Goal: Task Accomplishment & Management: Use online tool/utility

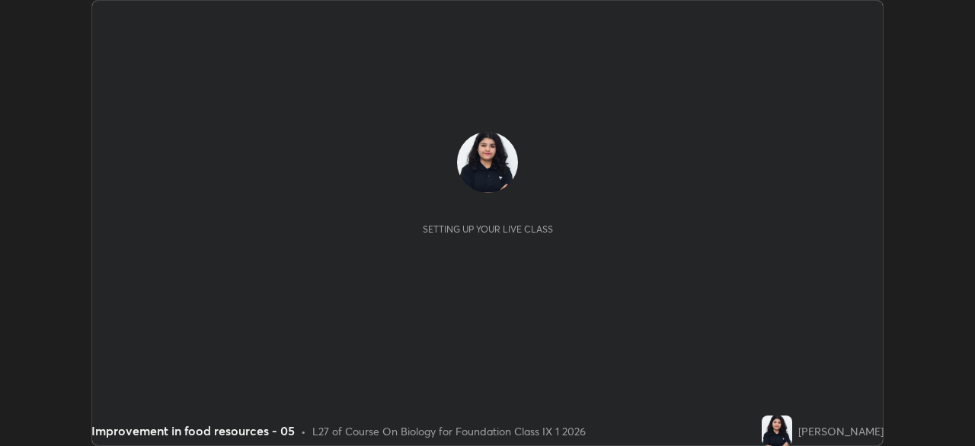
scroll to position [446, 974]
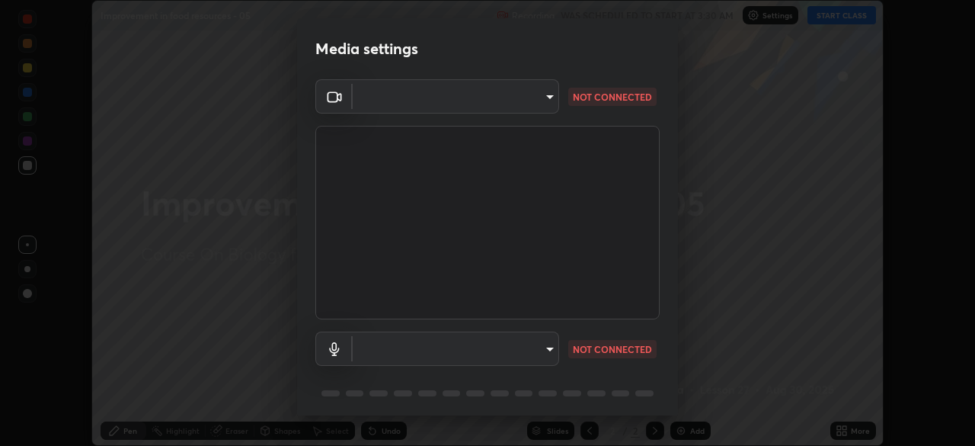
type input "8b25c008dc65e002d7ff7c75af3eca2758b959ceb282faffd64030ff43a116c5"
type input "default"
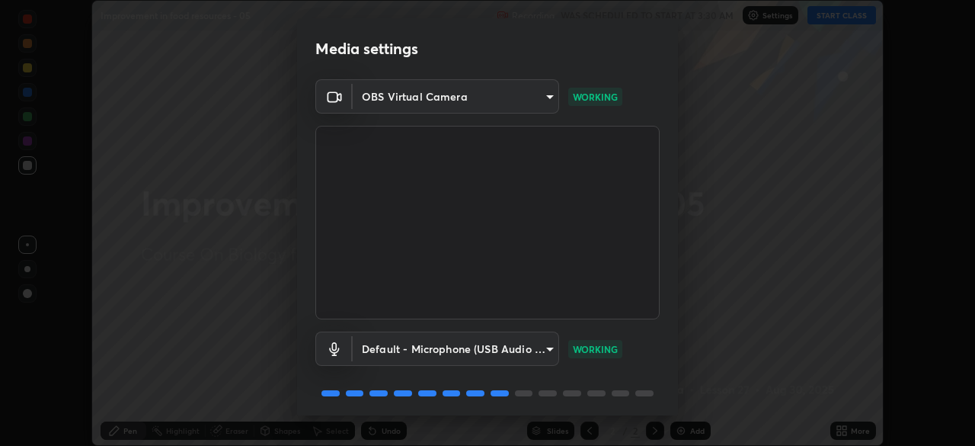
scroll to position [54, 0]
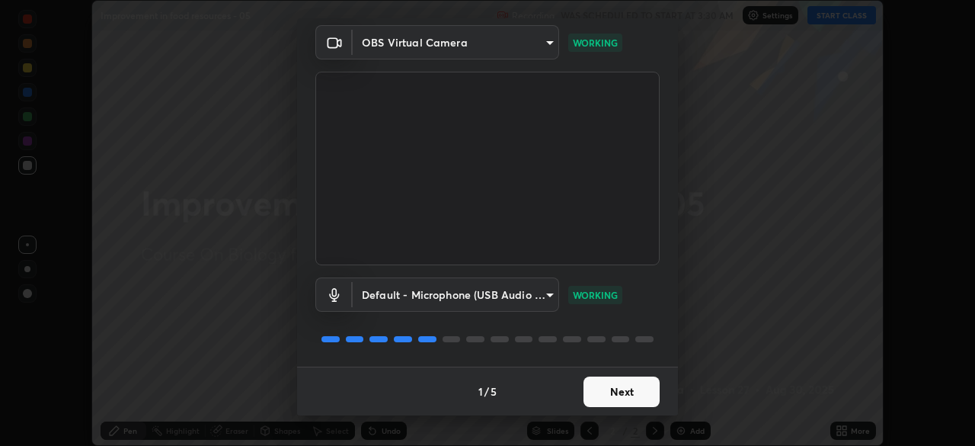
click at [628, 385] on button "Next" at bounding box center [621, 391] width 76 height 30
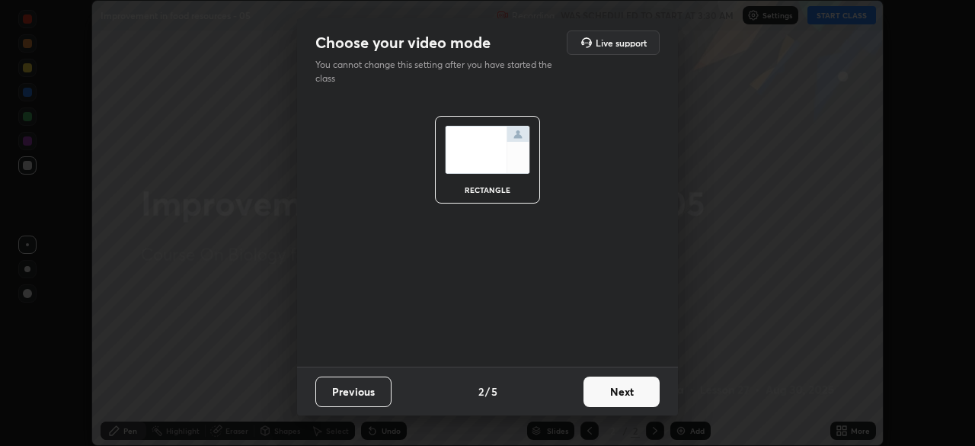
click at [633, 393] on button "Next" at bounding box center [621, 391] width 76 height 30
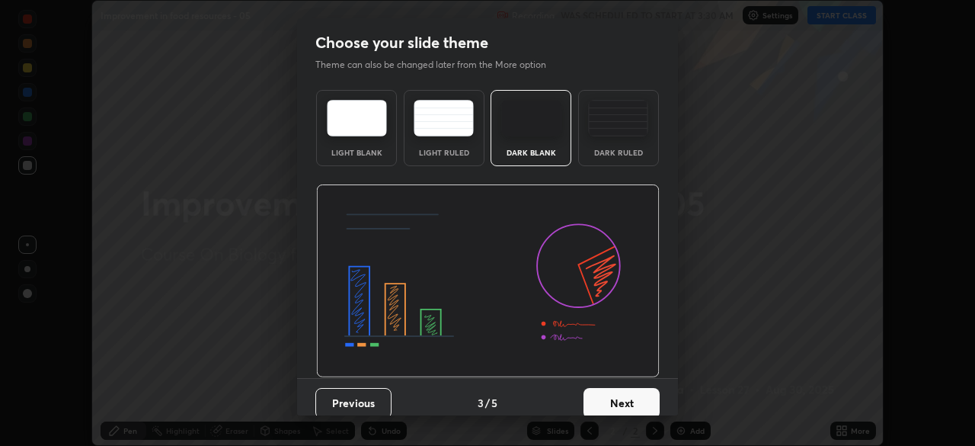
click at [631, 394] on button "Next" at bounding box center [621, 403] width 76 height 30
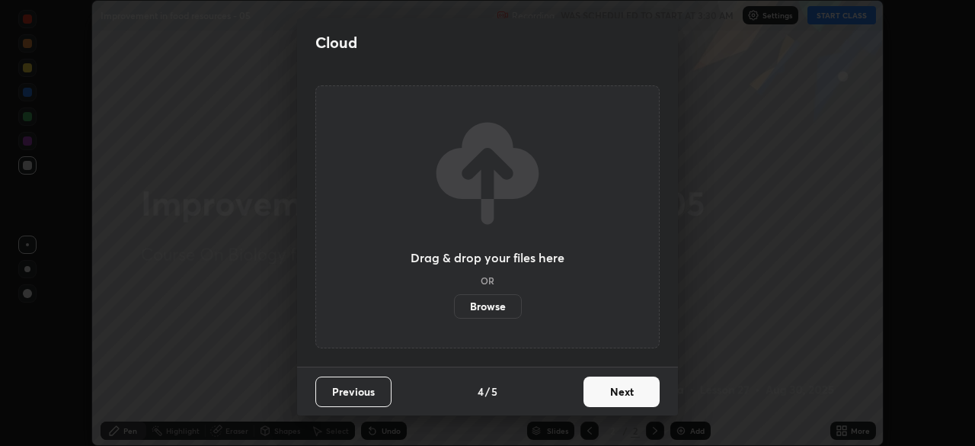
click at [636, 388] on button "Next" at bounding box center [621, 391] width 76 height 30
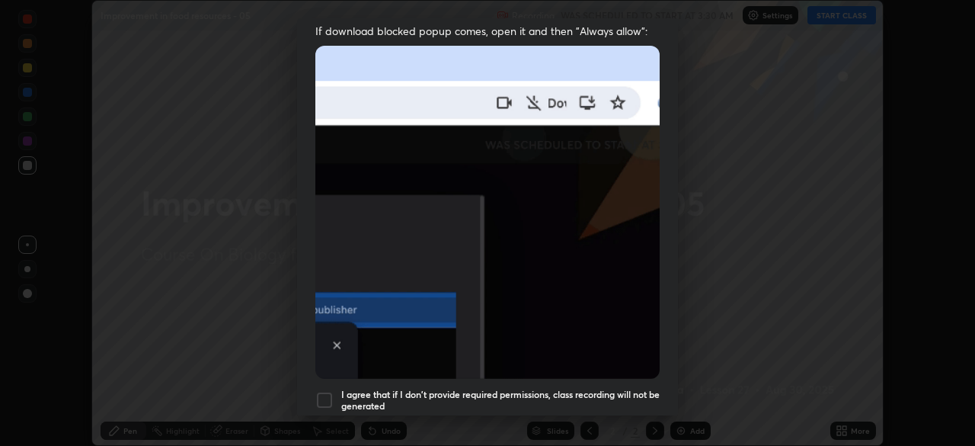
scroll to position [365, 0]
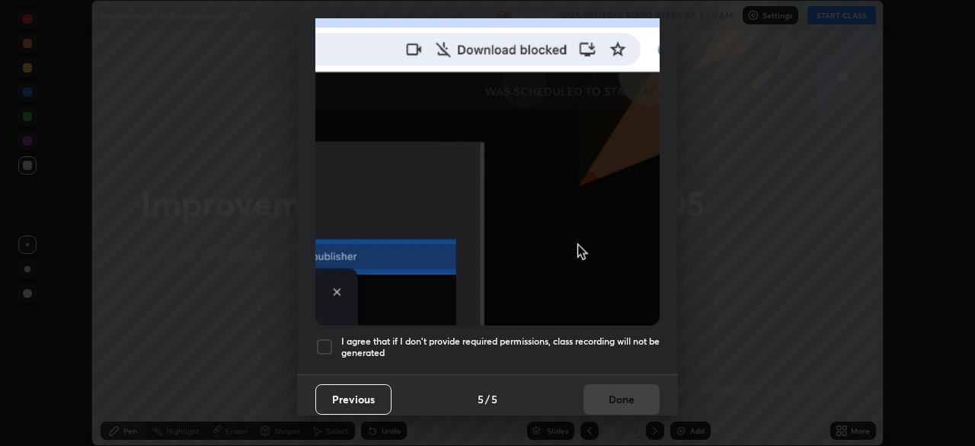
click at [616, 392] on div "Previous 5 / 5 Done" at bounding box center [487, 398] width 381 height 49
click at [331, 341] on div at bounding box center [324, 346] width 18 height 18
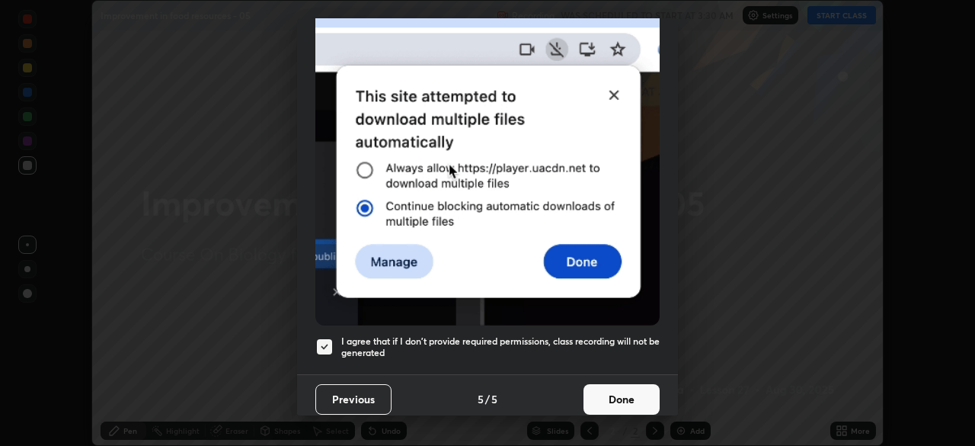
click at [624, 384] on button "Done" at bounding box center [621, 399] width 76 height 30
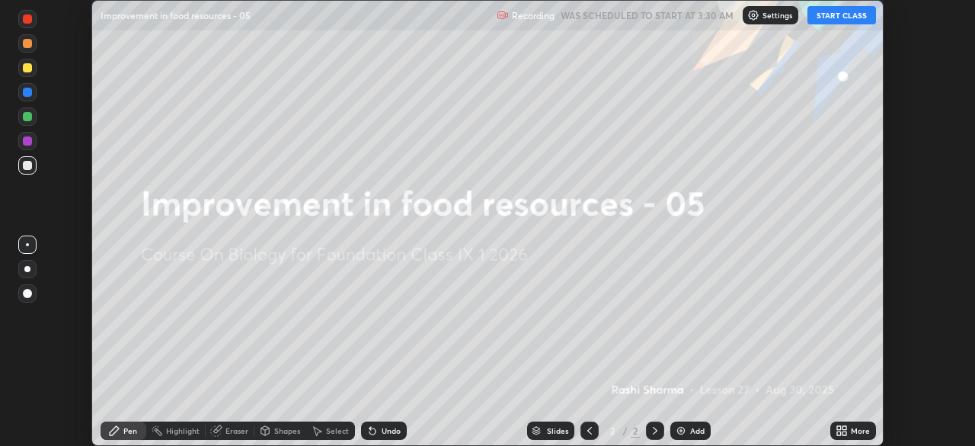
click at [855, 19] on button "START CLASS" at bounding box center [841, 15] width 69 height 18
click at [565, 422] on div "Slides" at bounding box center [550, 430] width 47 height 18
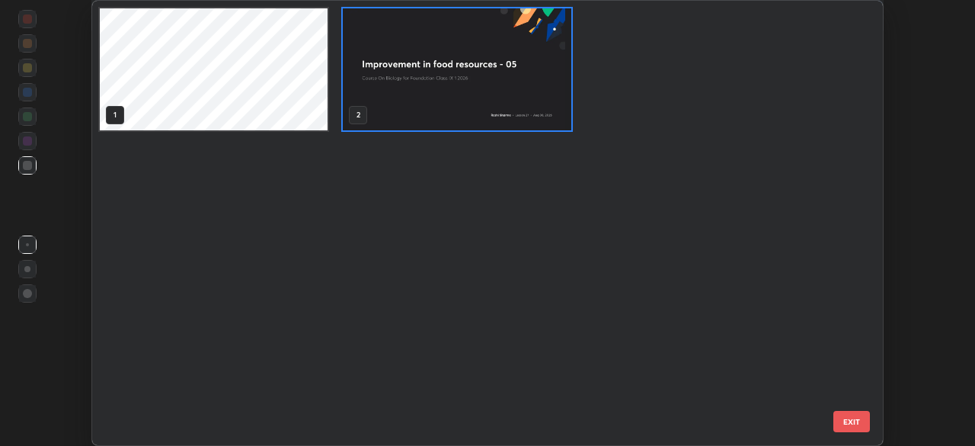
scroll to position [439, 783]
click at [387, 96] on img "grid" at bounding box center [457, 69] width 228 height 122
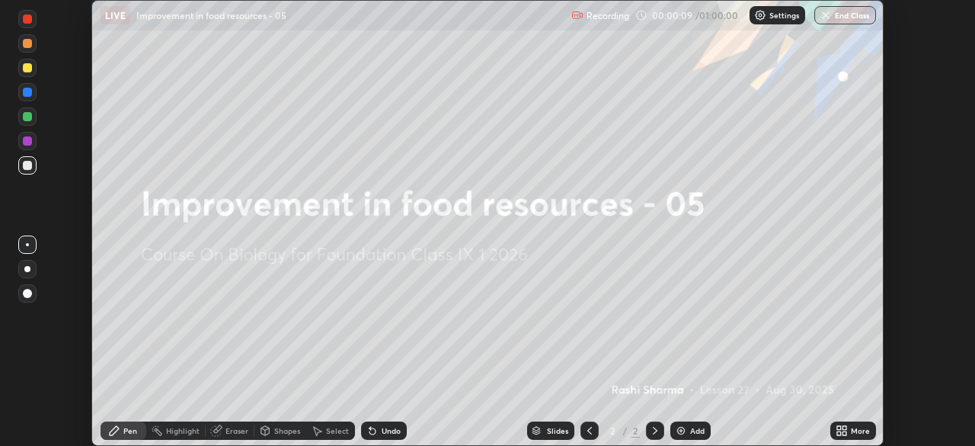
click at [390, 96] on img "grid" at bounding box center [457, 69] width 228 height 122
click at [845, 427] on icon at bounding box center [844, 428] width 4 height 4
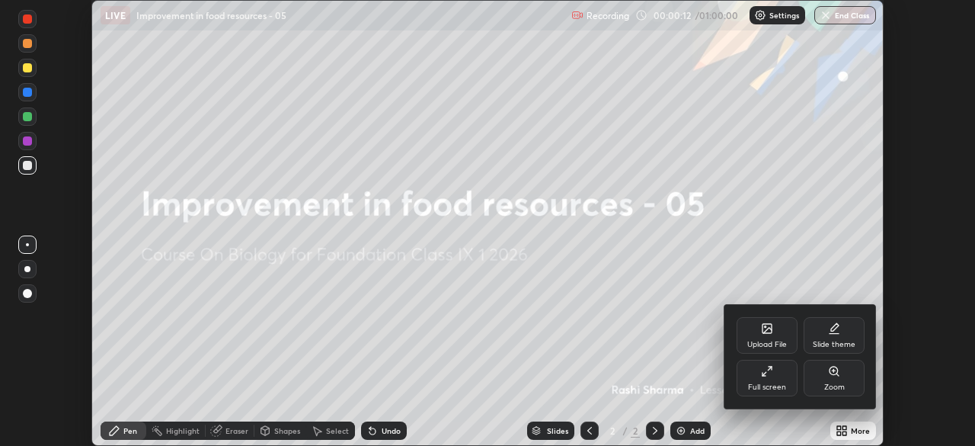
click at [778, 338] on div "Upload File" at bounding box center [767, 335] width 61 height 37
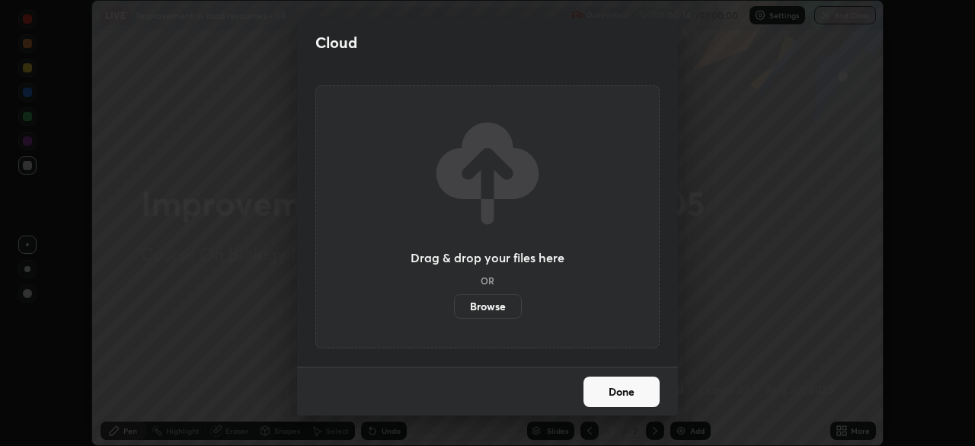
click at [504, 307] on label "Browse" at bounding box center [488, 306] width 68 height 24
click at [454, 307] on input "Browse" at bounding box center [454, 306] width 0 height 24
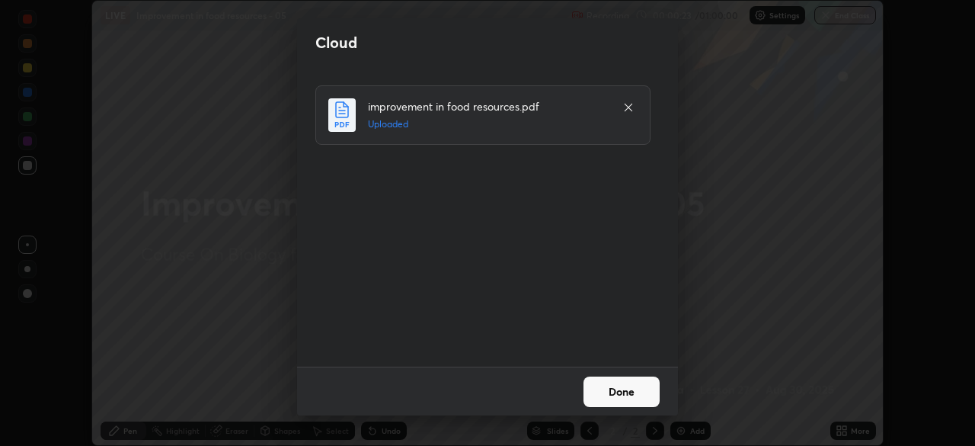
click at [639, 395] on button "Done" at bounding box center [621, 391] width 76 height 30
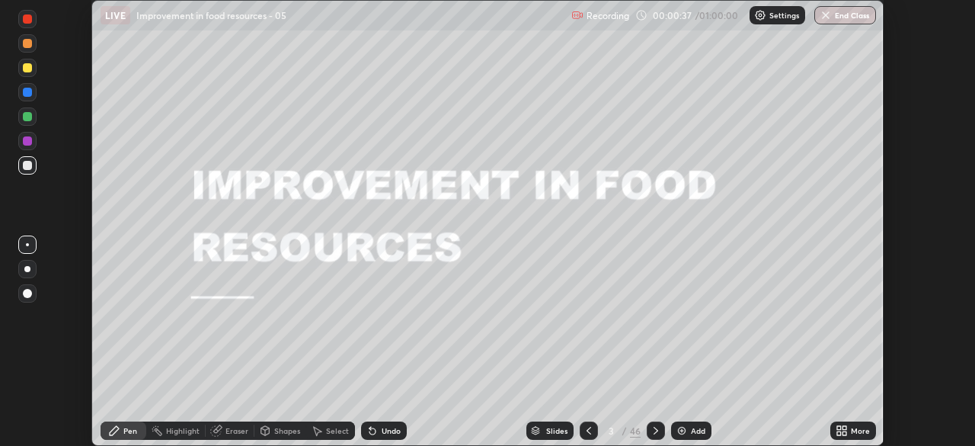
click at [569, 433] on div "Slides" at bounding box center [549, 430] width 47 height 18
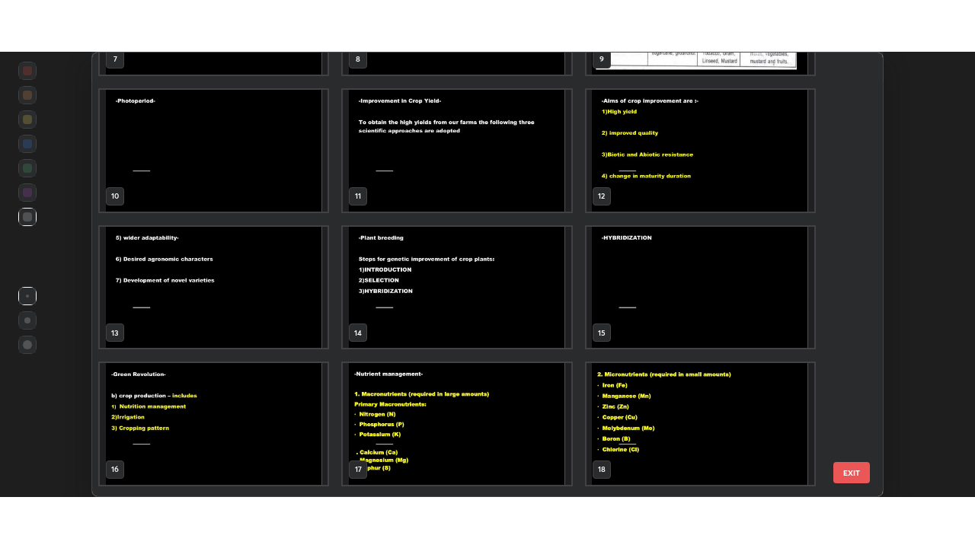
scroll to position [382, 0]
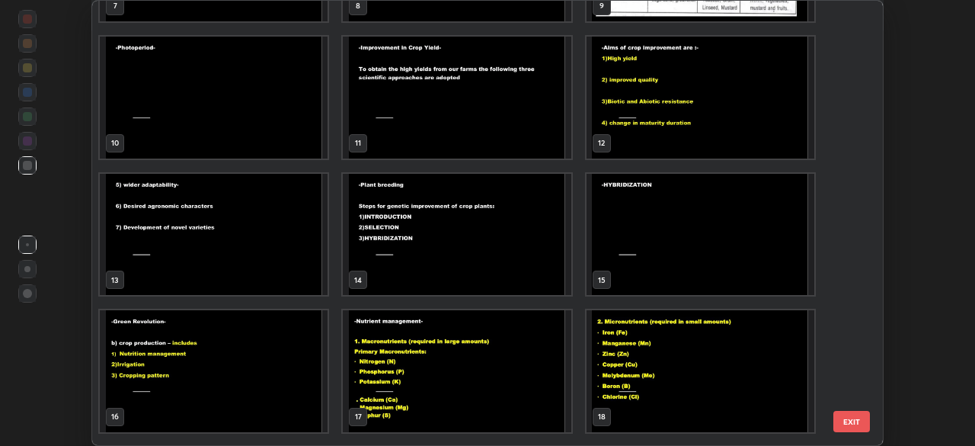
click at [297, 388] on img "grid" at bounding box center [214, 371] width 228 height 122
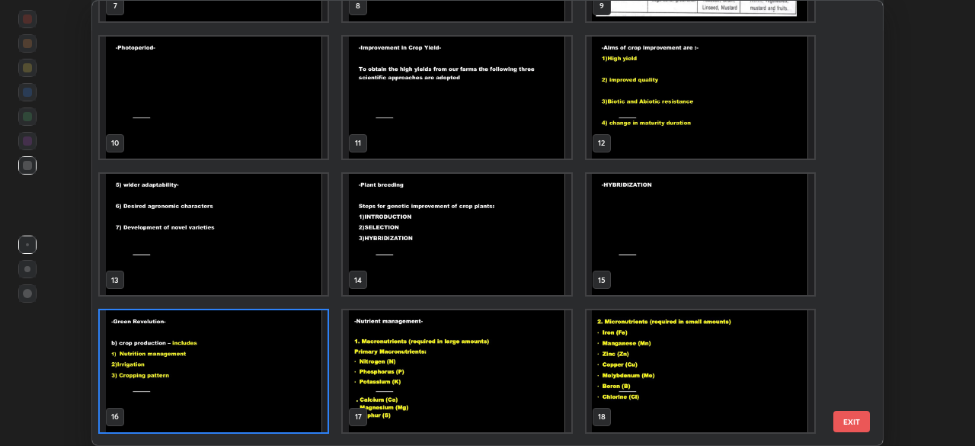
click at [292, 385] on img "grid" at bounding box center [214, 371] width 228 height 122
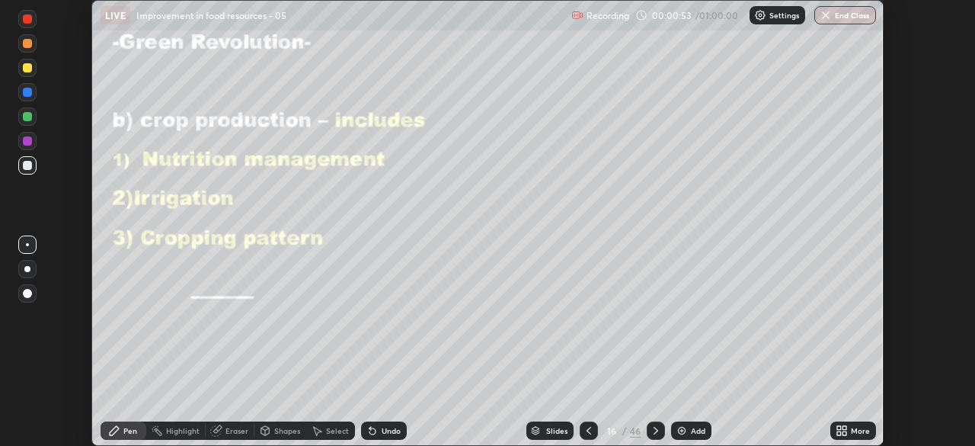
click at [586, 428] on icon at bounding box center [589, 430] width 12 height 12
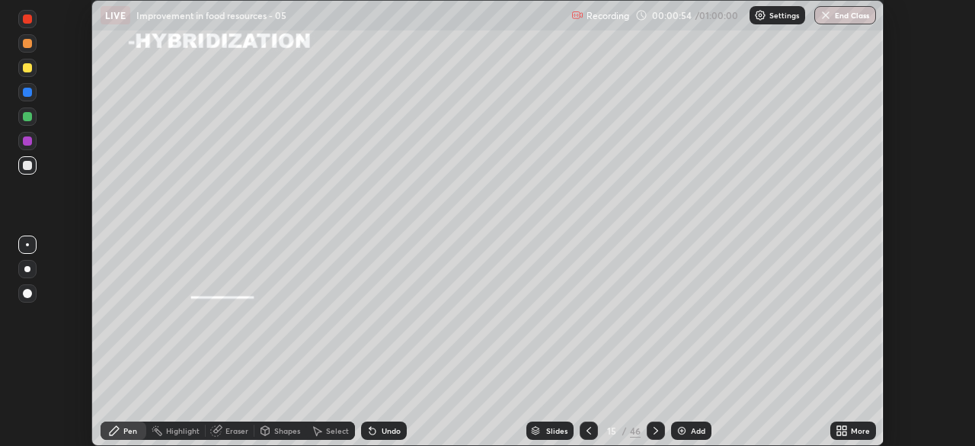
click at [842, 430] on icon at bounding box center [842, 430] width 12 height 12
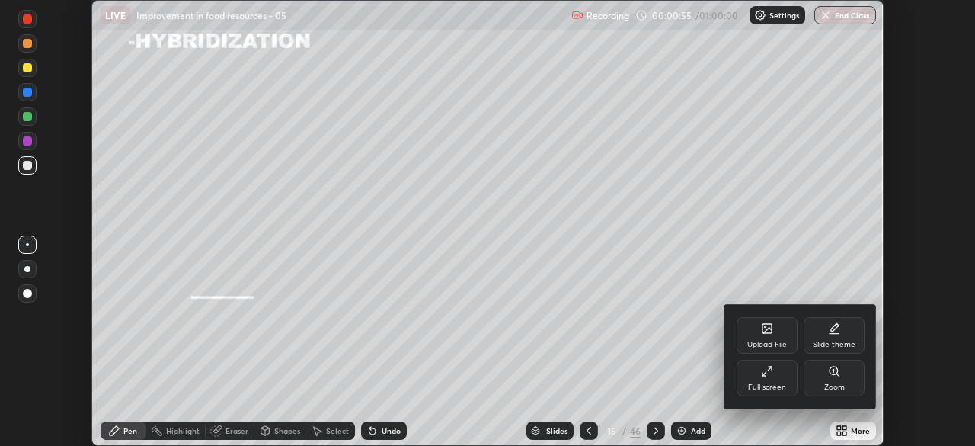
click at [779, 383] on div "Full screen" at bounding box center [767, 387] width 38 height 8
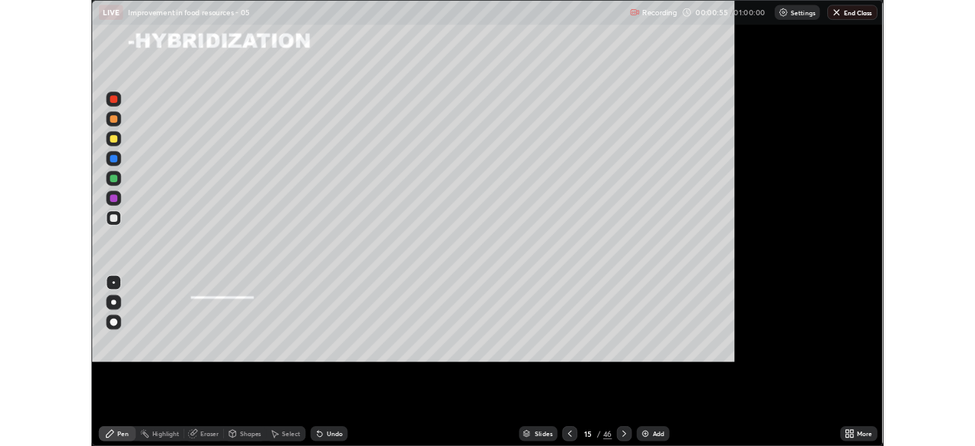
scroll to position [548, 975]
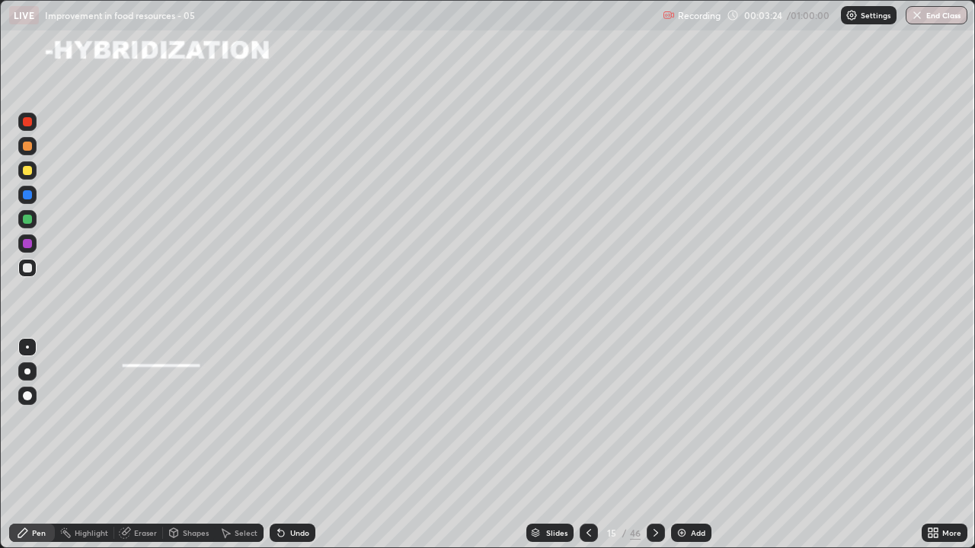
click at [654, 445] on icon at bounding box center [656, 533] width 12 height 12
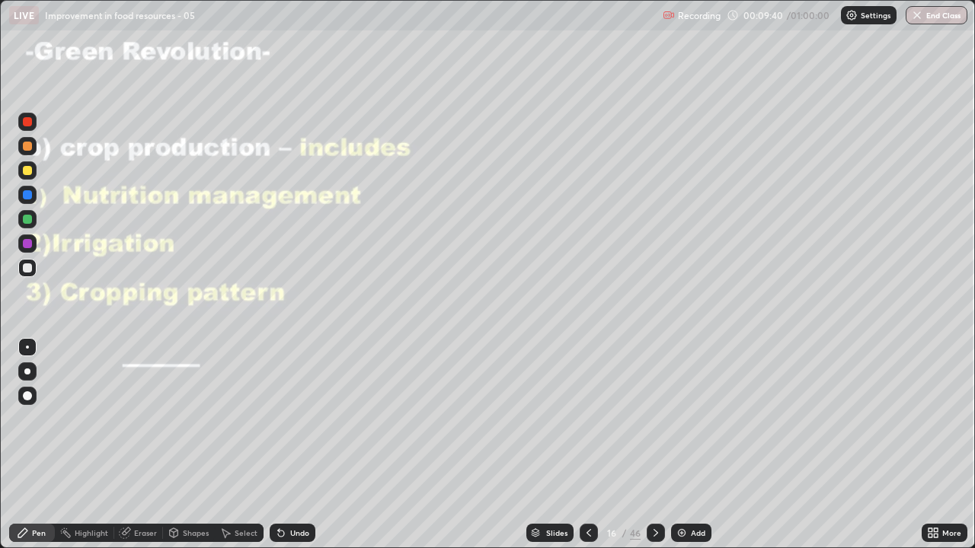
click at [30, 172] on div at bounding box center [27, 170] width 9 height 9
click at [27, 243] on div at bounding box center [27, 243] width 9 height 9
click at [657, 445] on icon at bounding box center [656, 533] width 12 height 12
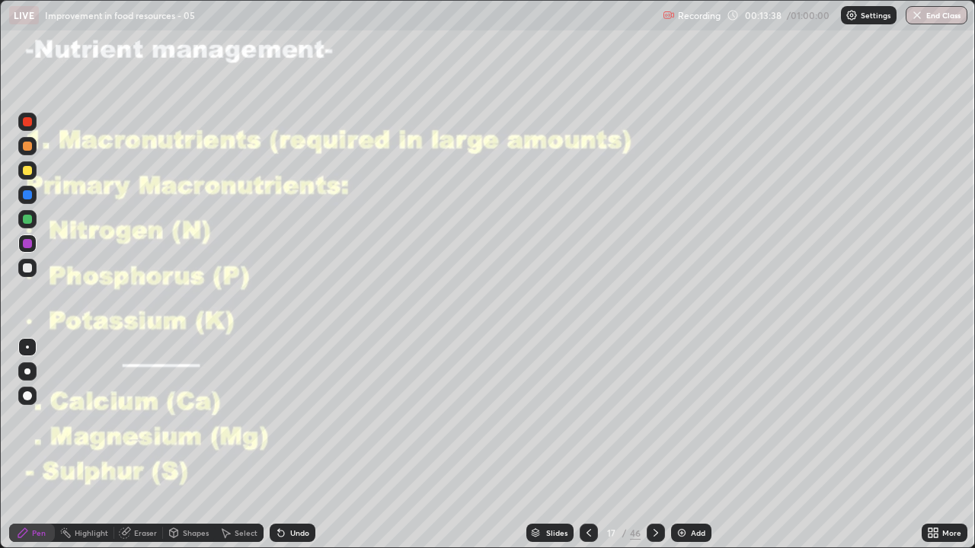
click at [589, 445] on icon at bounding box center [589, 533] width 12 height 12
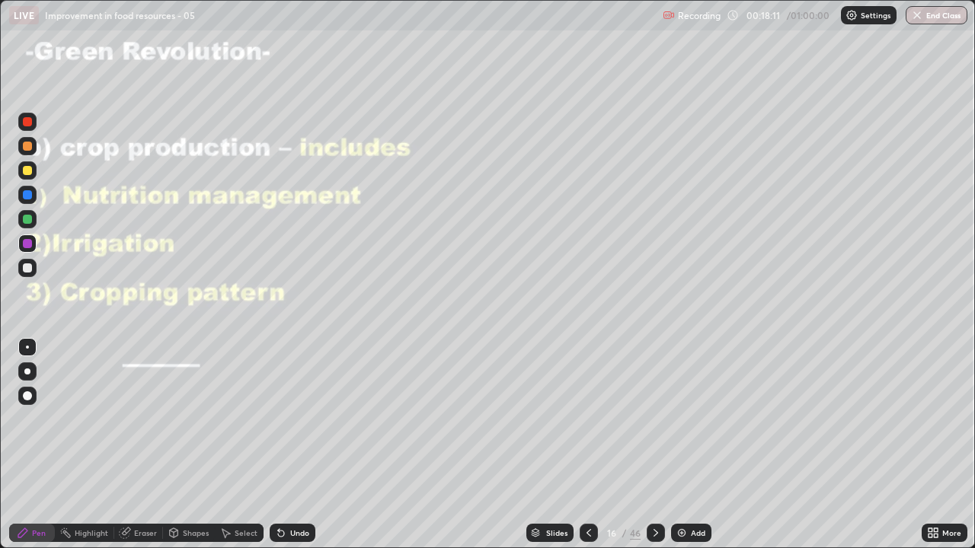
click at [654, 445] on icon at bounding box center [656, 533] width 12 height 12
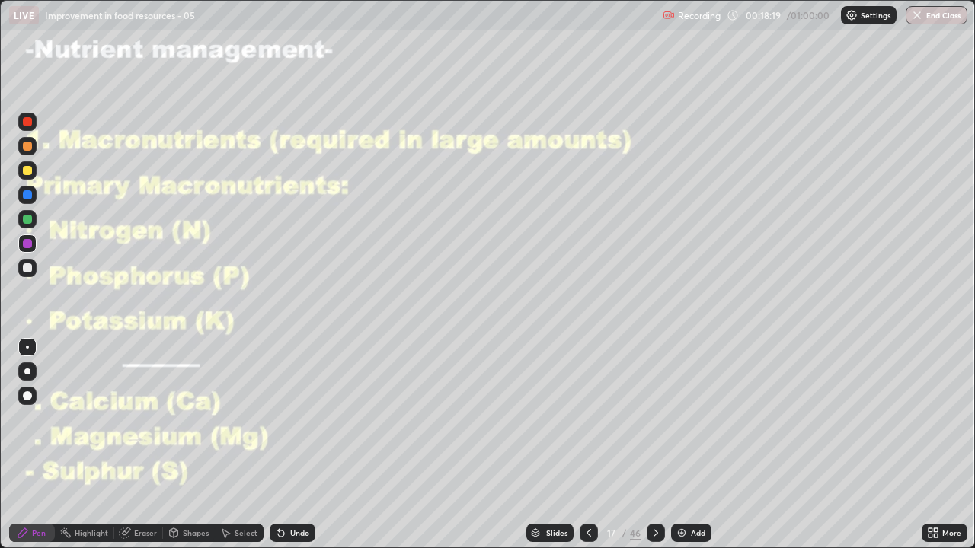
click at [587, 445] on icon at bounding box center [589, 533] width 12 height 12
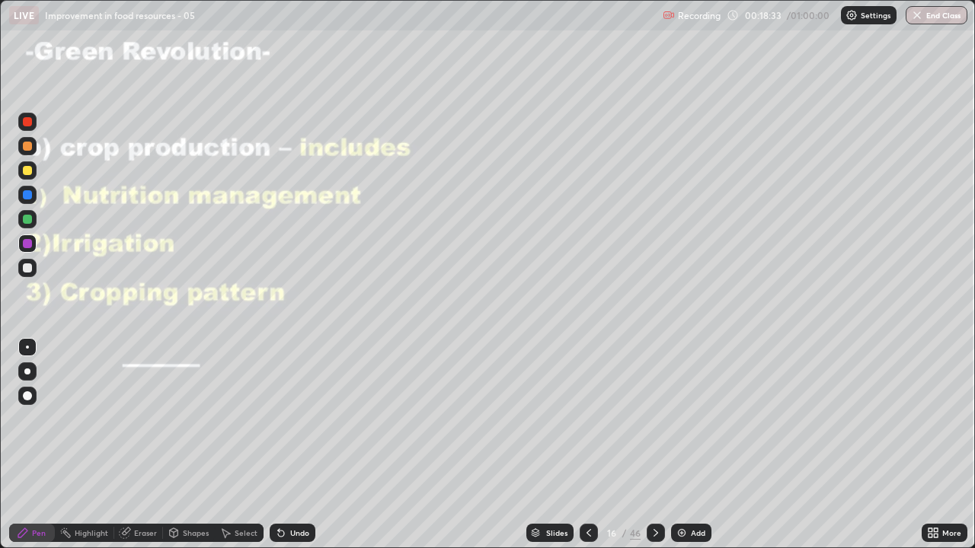
click at [650, 445] on icon at bounding box center [656, 533] width 12 height 12
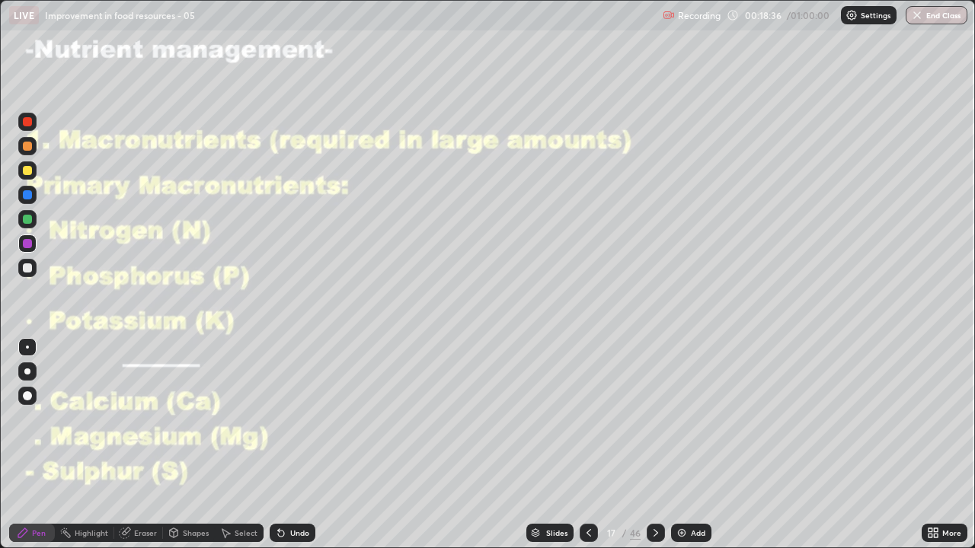
click at [28, 268] on div at bounding box center [27, 268] width 9 height 9
click at [653, 445] on icon at bounding box center [656, 533] width 12 height 12
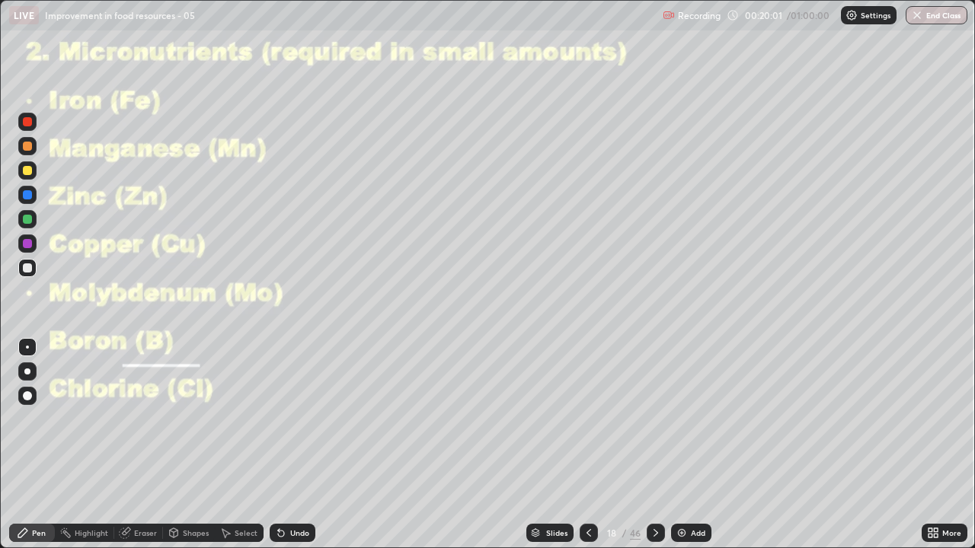
click at [654, 445] on icon at bounding box center [656, 533] width 12 height 12
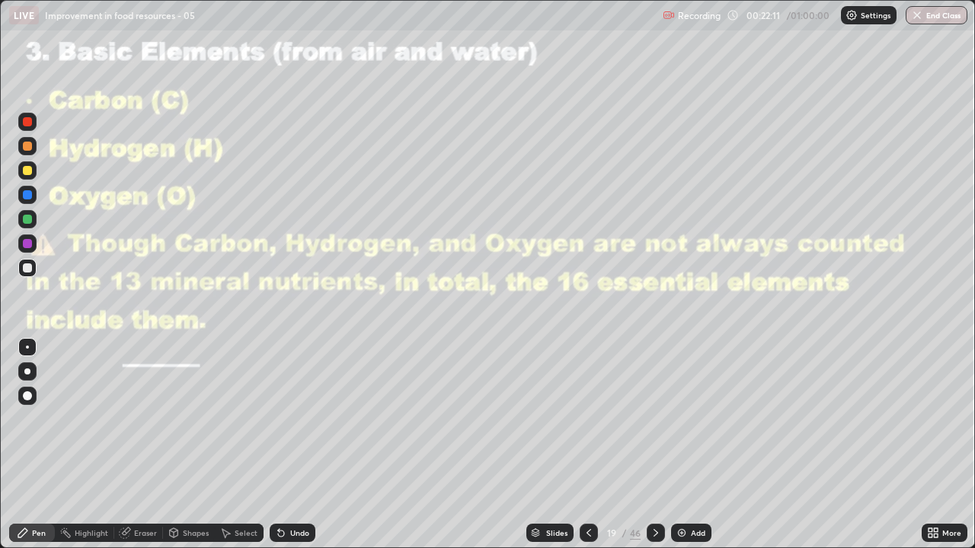
click at [587, 445] on icon at bounding box center [589, 533] width 12 height 12
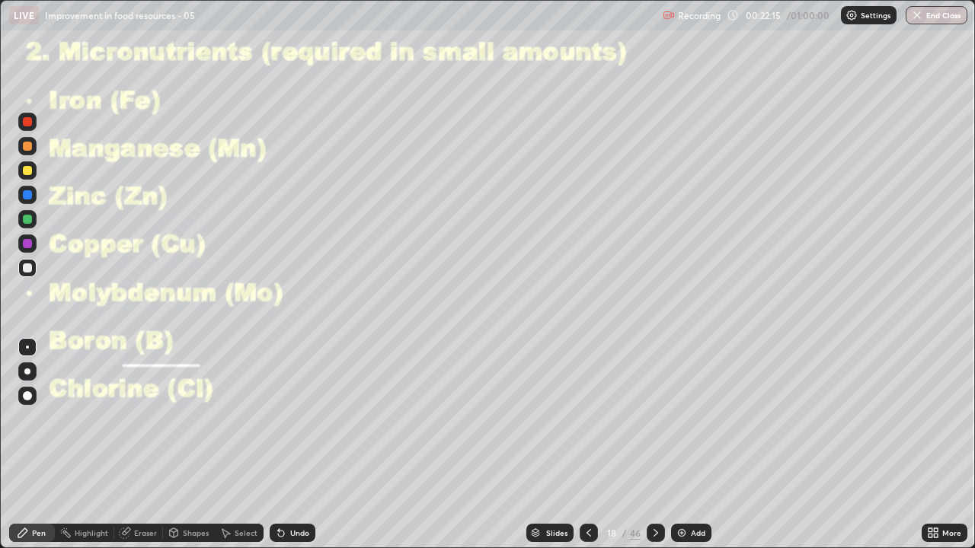
click at [653, 445] on icon at bounding box center [656, 533] width 12 height 12
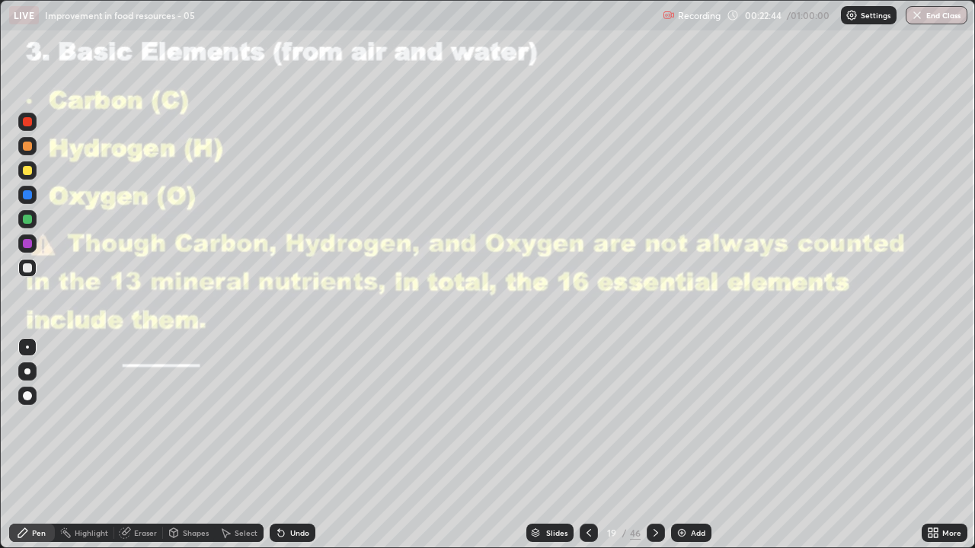
click at [588, 445] on div at bounding box center [589, 533] width 18 height 30
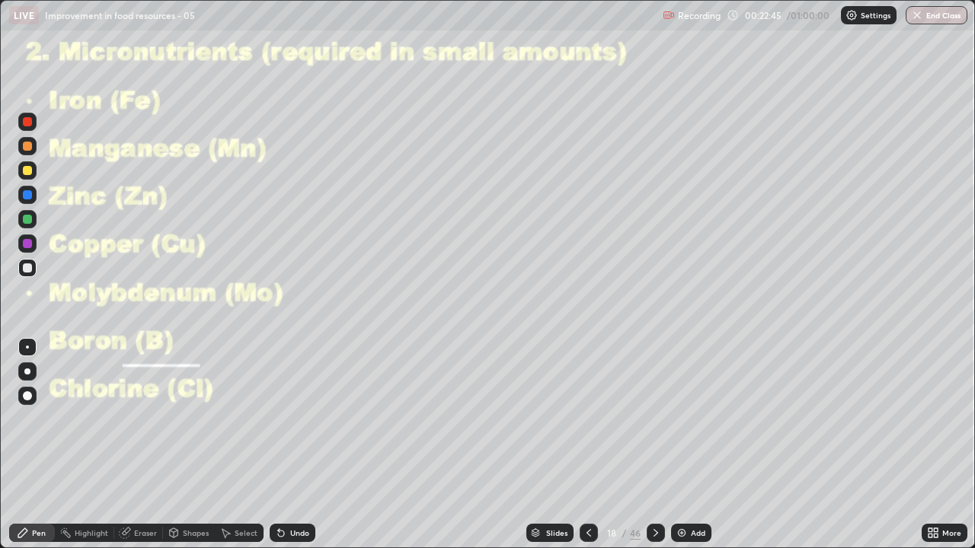
click at [586, 445] on div at bounding box center [589, 533] width 18 height 30
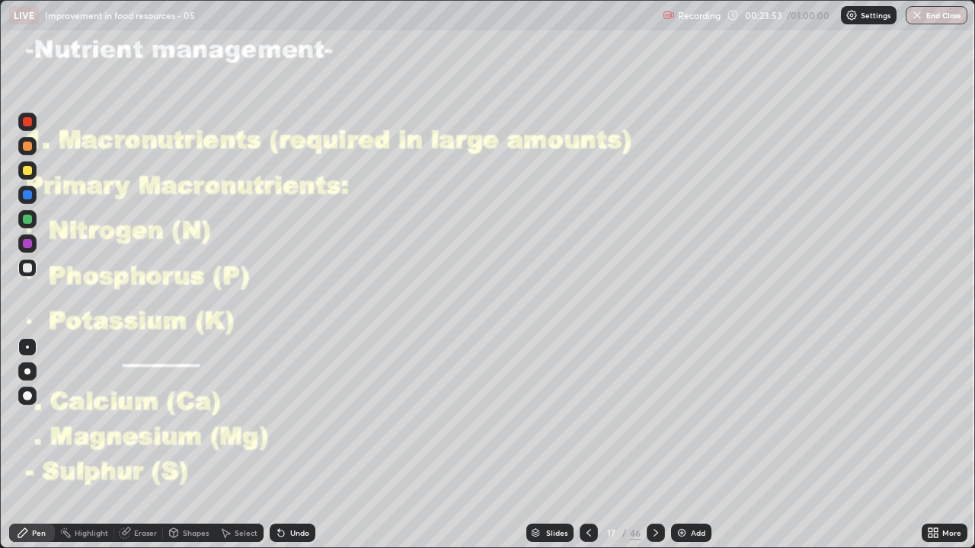
click at [26, 243] on div at bounding box center [27, 243] width 9 height 9
click at [659, 445] on icon at bounding box center [656, 533] width 12 height 12
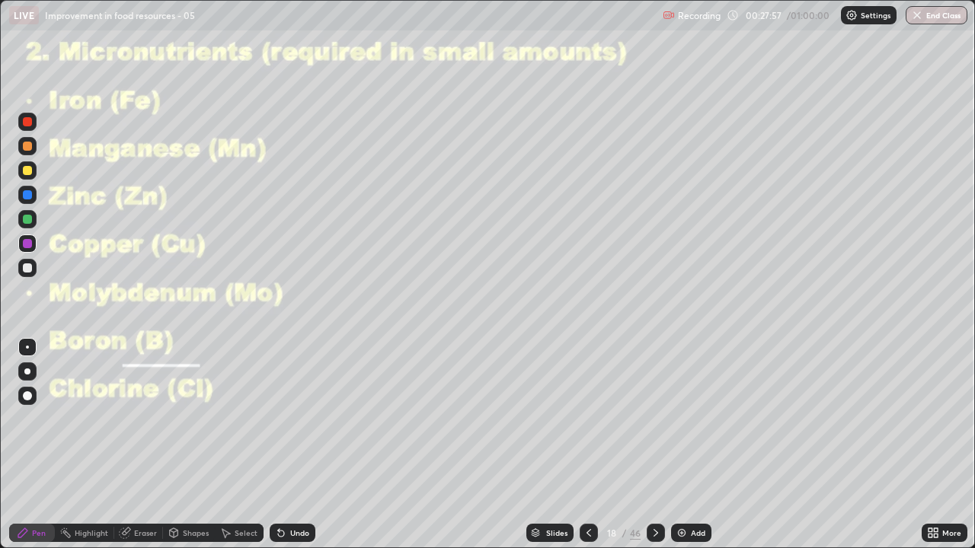
click at [596, 445] on div at bounding box center [589, 533] width 18 height 18
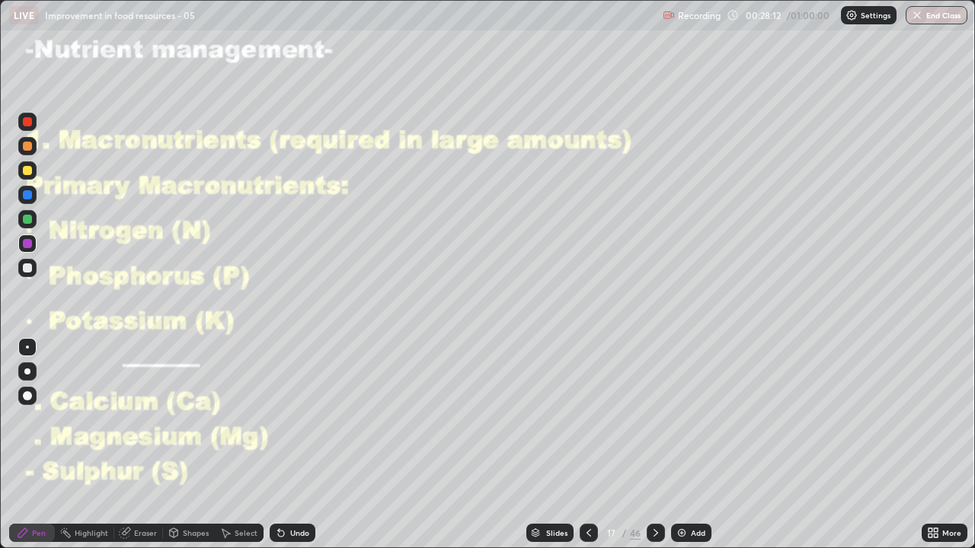
click at [654, 445] on icon at bounding box center [656, 533] width 12 height 12
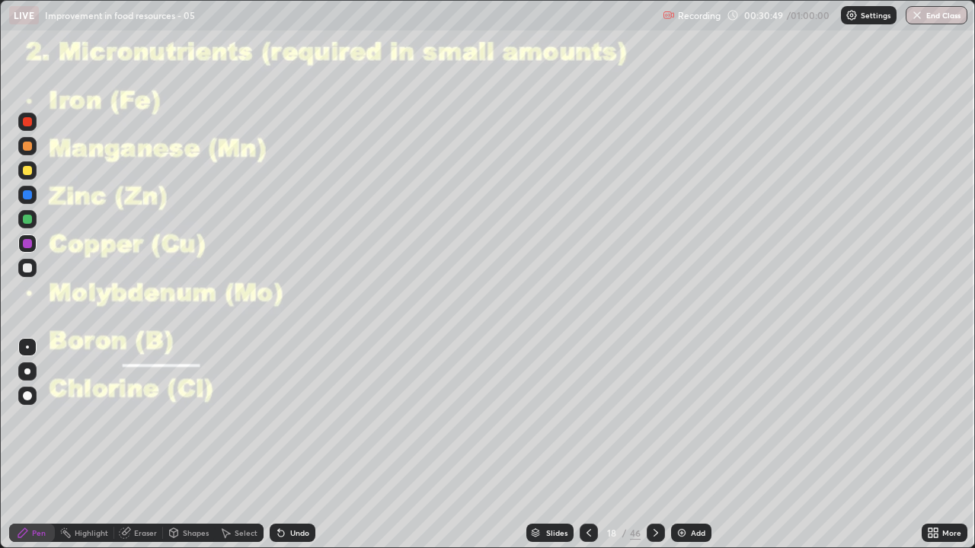
click at [653, 445] on icon at bounding box center [656, 533] width 12 height 12
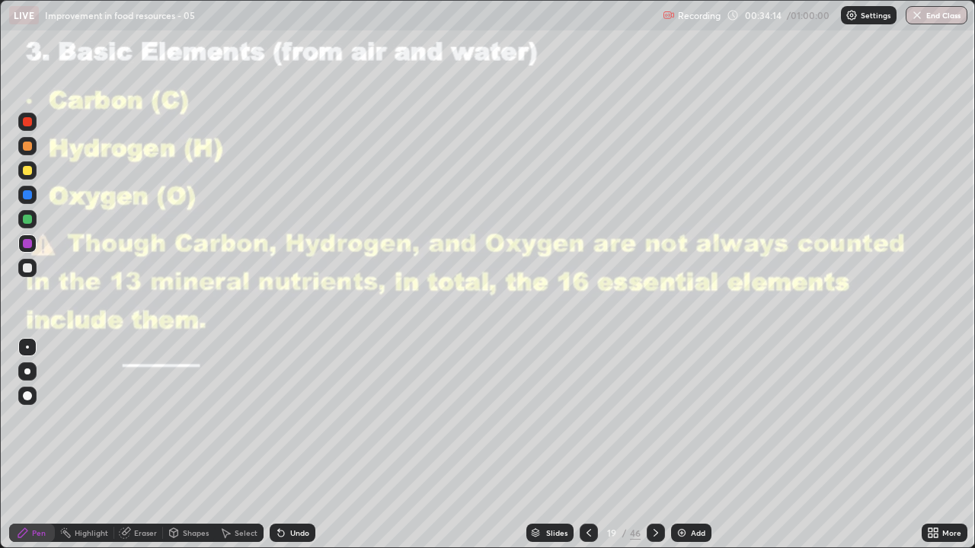
click at [654, 445] on icon at bounding box center [656, 533] width 12 height 12
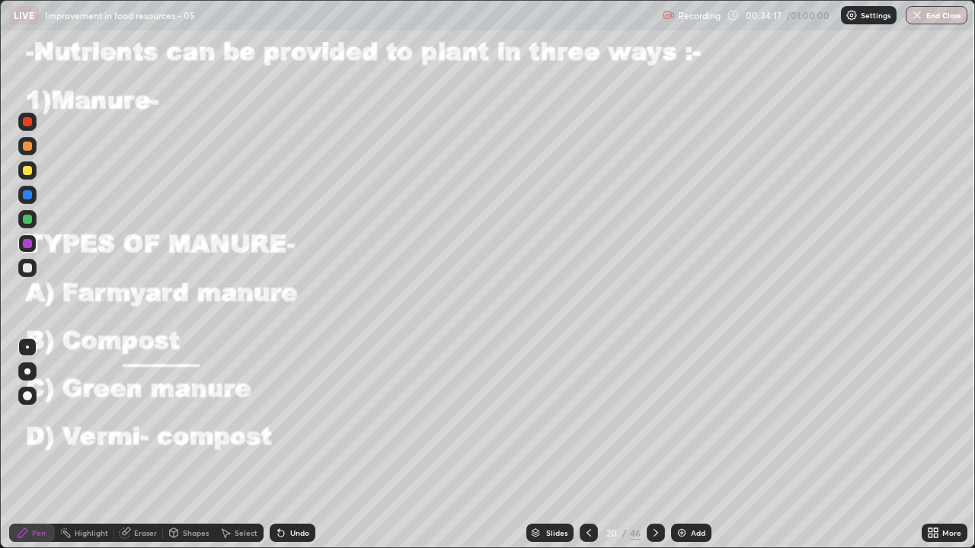
click at [595, 445] on div at bounding box center [589, 533] width 18 height 30
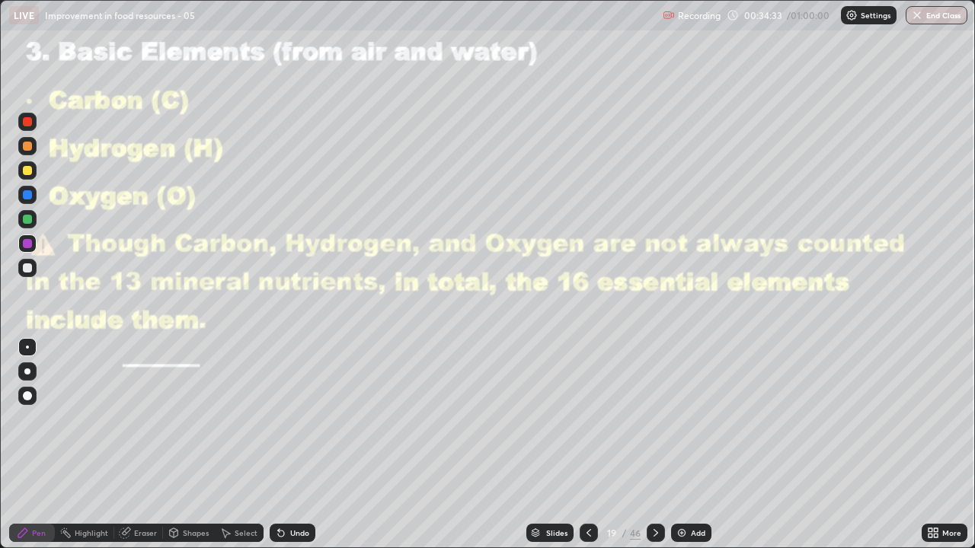
click at [656, 445] on icon at bounding box center [656, 533] width 12 height 12
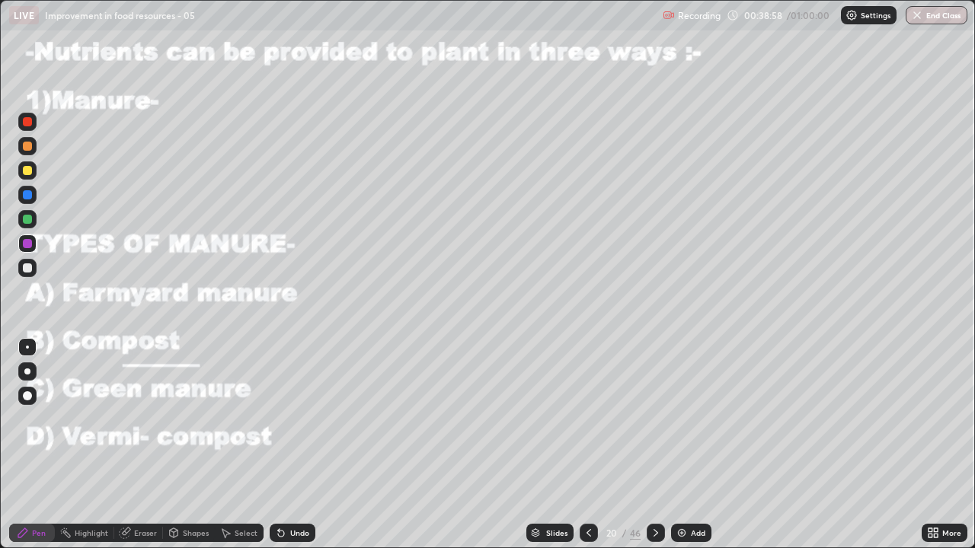
click at [27, 171] on div at bounding box center [27, 170] width 9 height 9
click at [279, 445] on icon at bounding box center [281, 534] width 6 height 6
click at [283, 445] on div "Undo" at bounding box center [293, 533] width 46 height 18
click at [28, 244] on div at bounding box center [27, 243] width 9 height 9
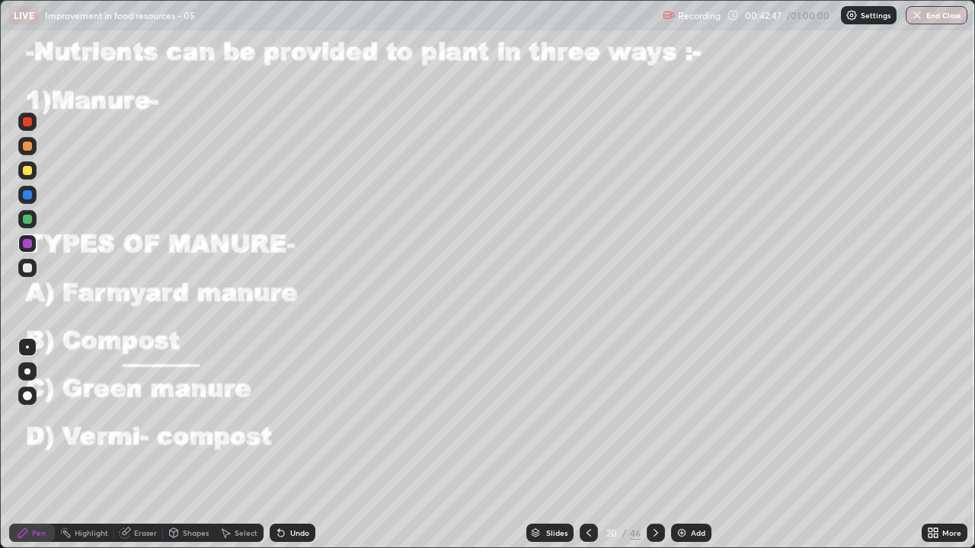
click at [653, 445] on div at bounding box center [656, 533] width 18 height 18
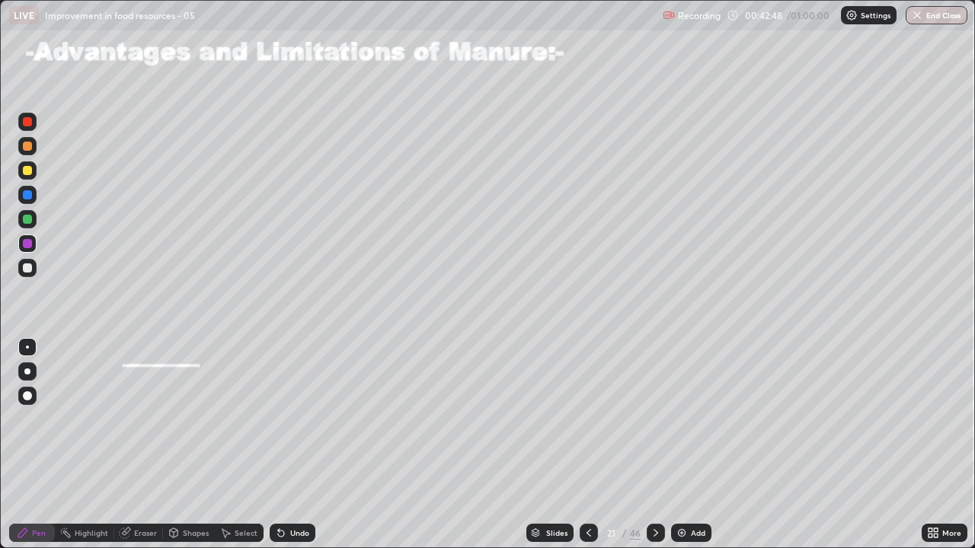
click at [586, 445] on div at bounding box center [589, 533] width 18 height 18
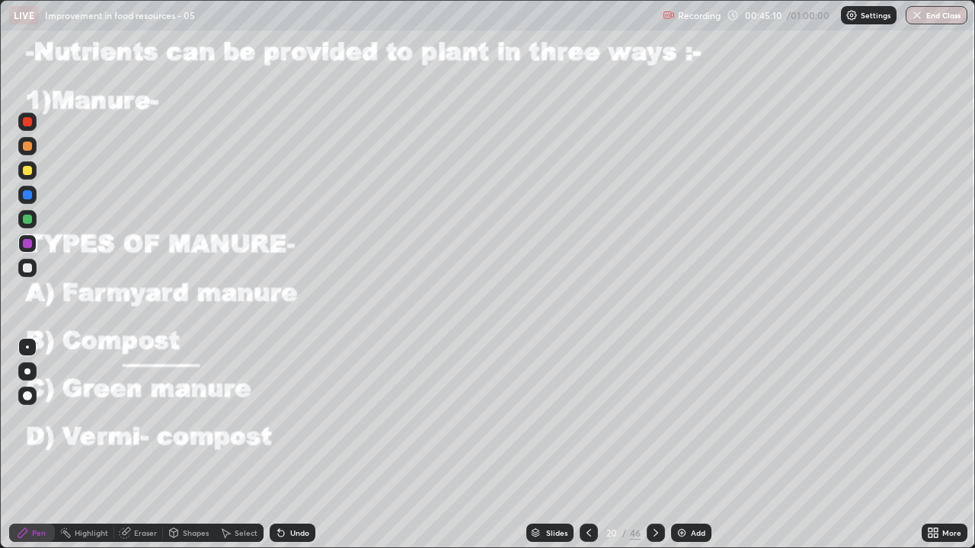
click at [938, 22] on button "End Class" at bounding box center [937, 15] width 62 height 18
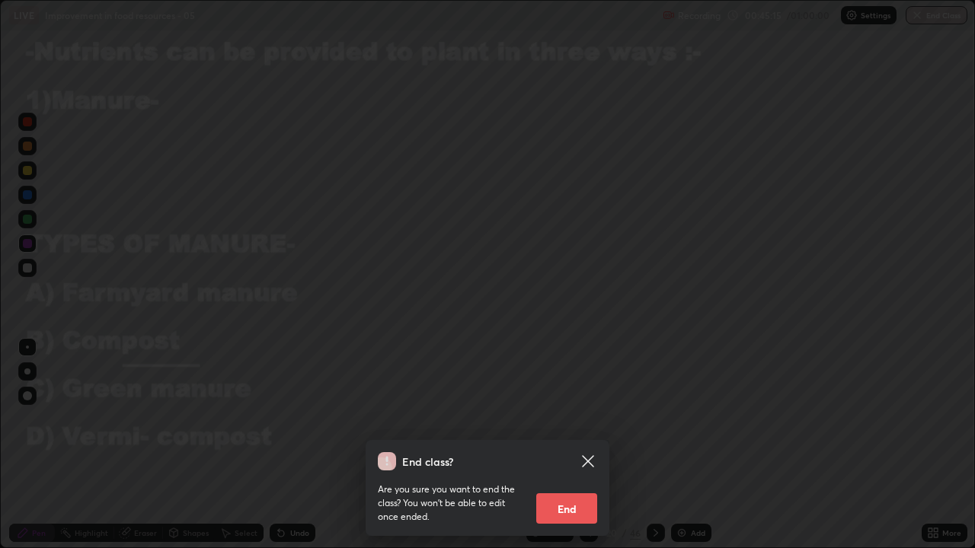
click at [596, 445] on icon at bounding box center [588, 461] width 18 height 18
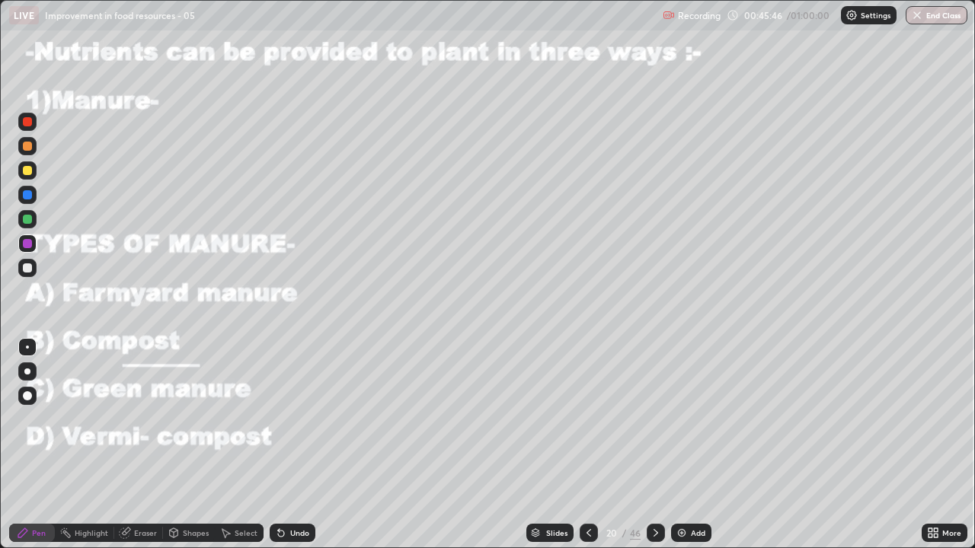
click at [938, 18] on button "End Class" at bounding box center [937, 15] width 62 height 18
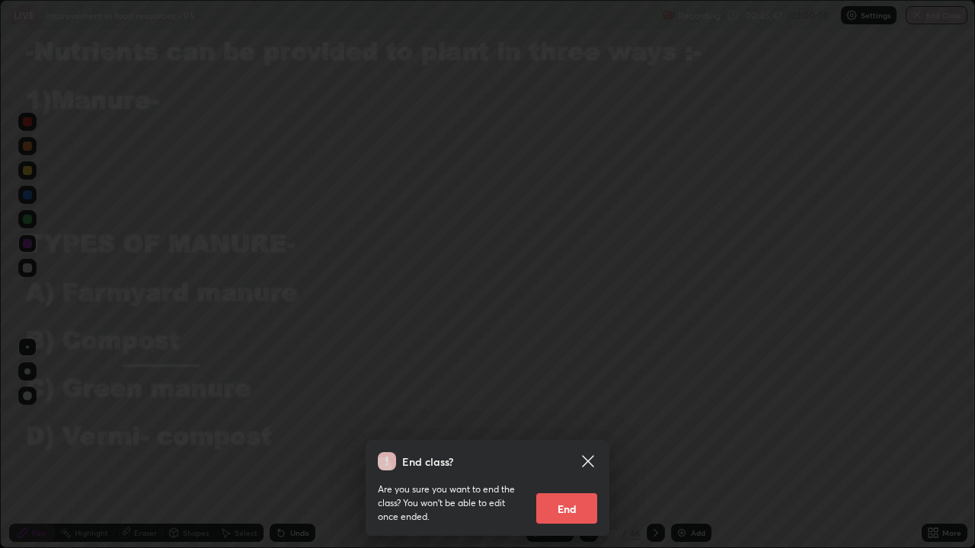
click at [562, 445] on button "End" at bounding box center [566, 509] width 61 height 30
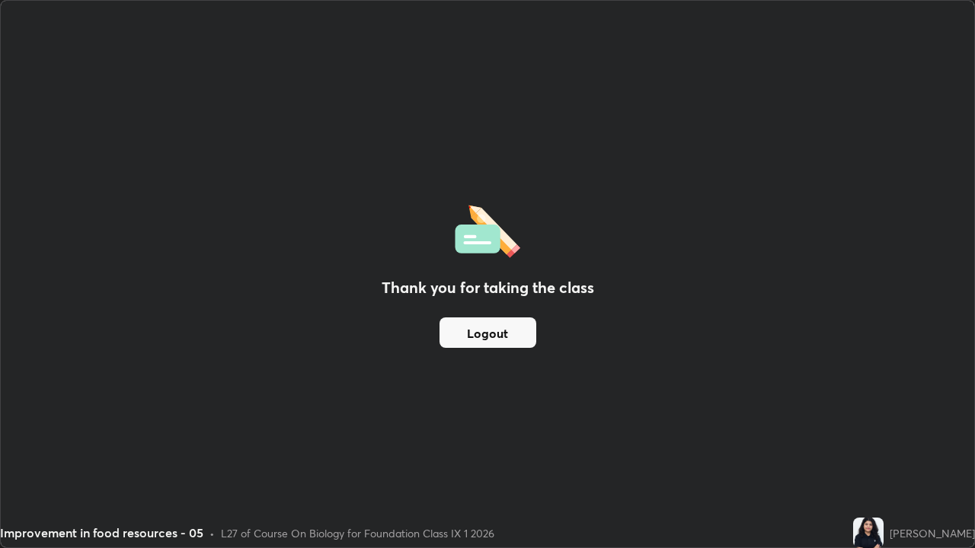
click at [482, 327] on button "Logout" at bounding box center [487, 333] width 97 height 30
click at [477, 328] on button "Logout" at bounding box center [487, 333] width 97 height 30
click at [476, 335] on button "Logout" at bounding box center [487, 333] width 97 height 30
click at [479, 336] on button "Logout" at bounding box center [487, 333] width 97 height 30
click at [484, 337] on button "Logout" at bounding box center [487, 333] width 97 height 30
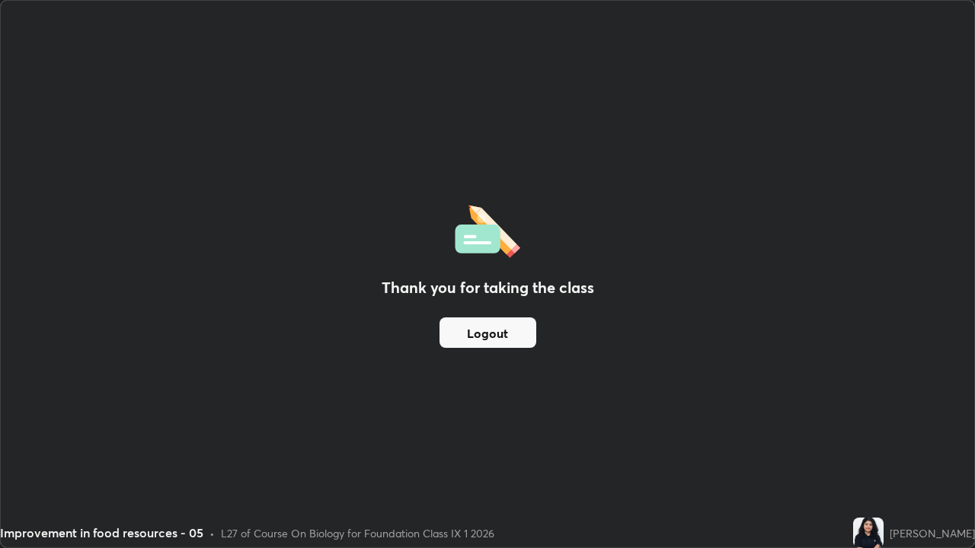
click at [487, 339] on button "Logout" at bounding box center [487, 333] width 97 height 30
click at [490, 341] on button "Logout" at bounding box center [487, 333] width 97 height 30
click at [494, 337] on button "Logout" at bounding box center [487, 333] width 97 height 30
click at [495, 338] on button "Logout" at bounding box center [487, 333] width 97 height 30
click at [482, 326] on button "Logout" at bounding box center [487, 333] width 97 height 30
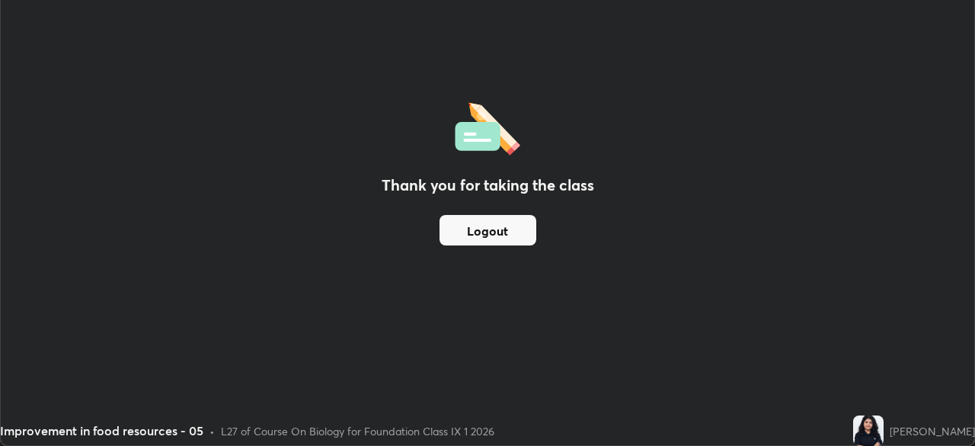
scroll to position [75719, 75189]
